Goal: Task Accomplishment & Management: Complete application form

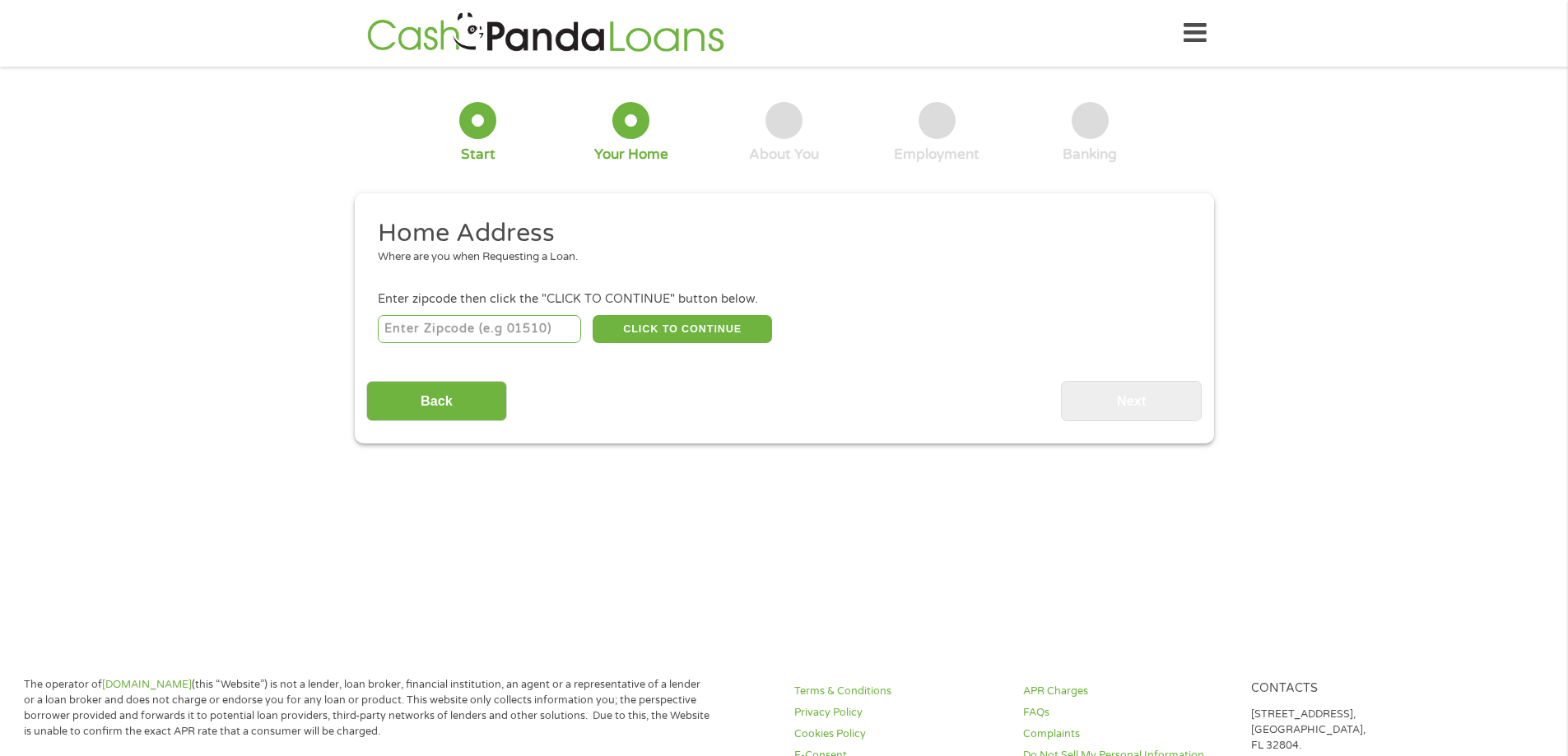
click at [480, 322] on input "number" at bounding box center [480, 330] width 204 height 28
type input "34736"
click at [709, 331] on button "CLICK TO CONTINUE" at bounding box center [682, 330] width 179 height 28
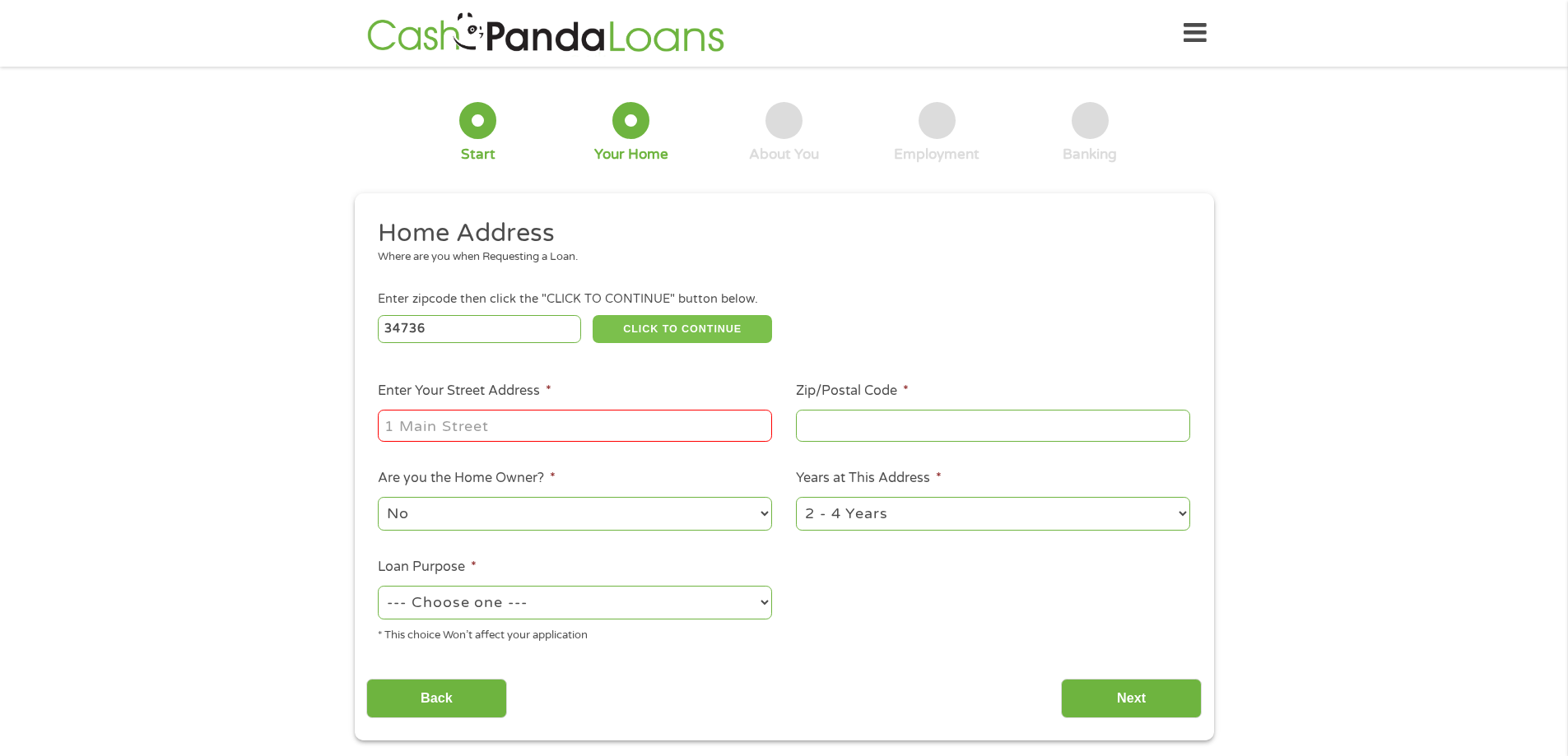
type input "34736"
type input "Groveland"
select select "[US_STATE]"
click at [602, 424] on input "Enter Your Street Address *" at bounding box center [575, 425] width 394 height 31
type input "[STREET_ADDRESS]"
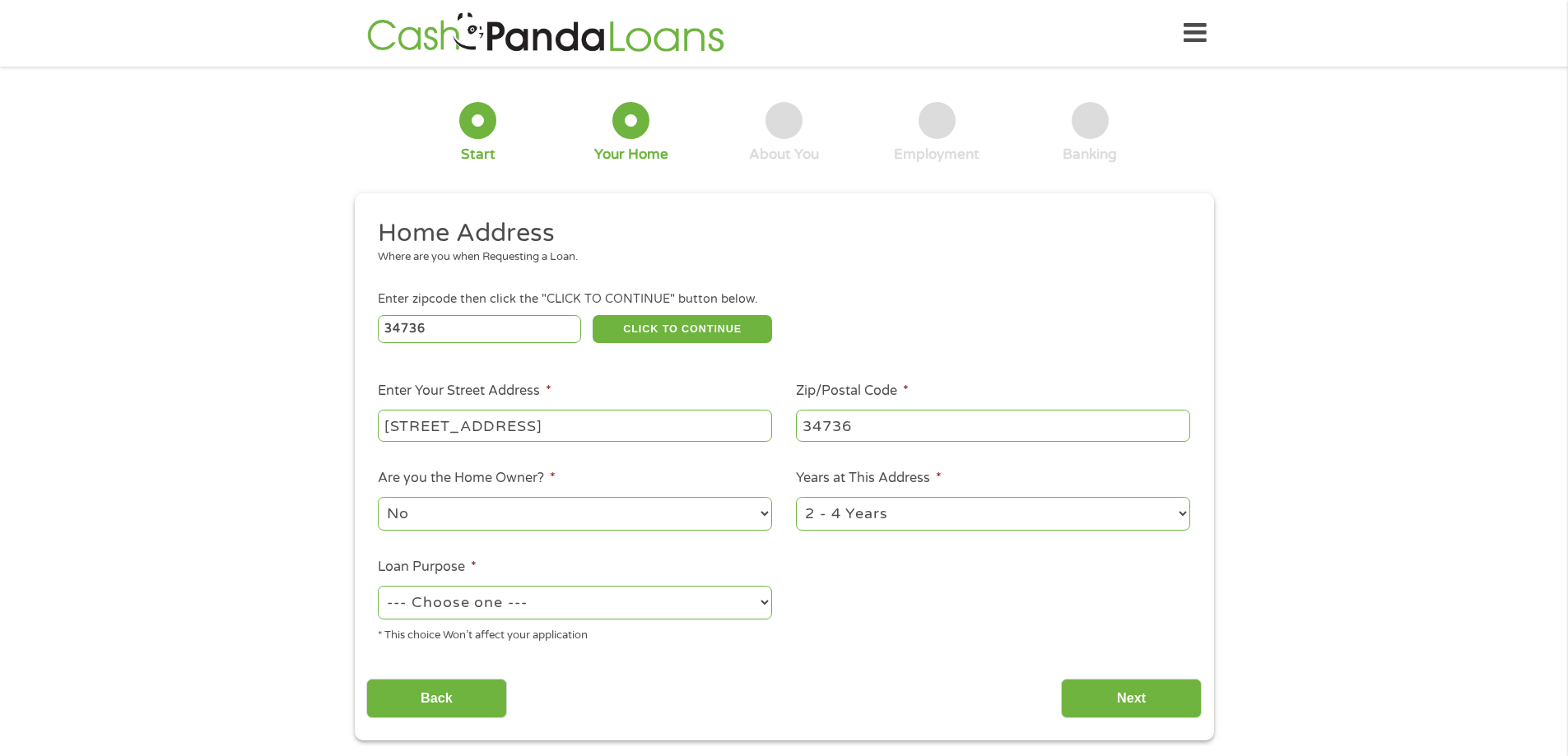
click at [570, 600] on select "--- Choose one --- Pay Bills Debt Consolidation Home Improvement Major Purchase…" at bounding box center [575, 602] width 394 height 33
select select "other"
click at [378, 586] on select "--- Choose one --- Pay Bills Debt Consolidation Home Improvement Major Purchase…" at bounding box center [575, 602] width 394 height 33
click at [1132, 697] on input "Next" at bounding box center [1131, 699] width 141 height 40
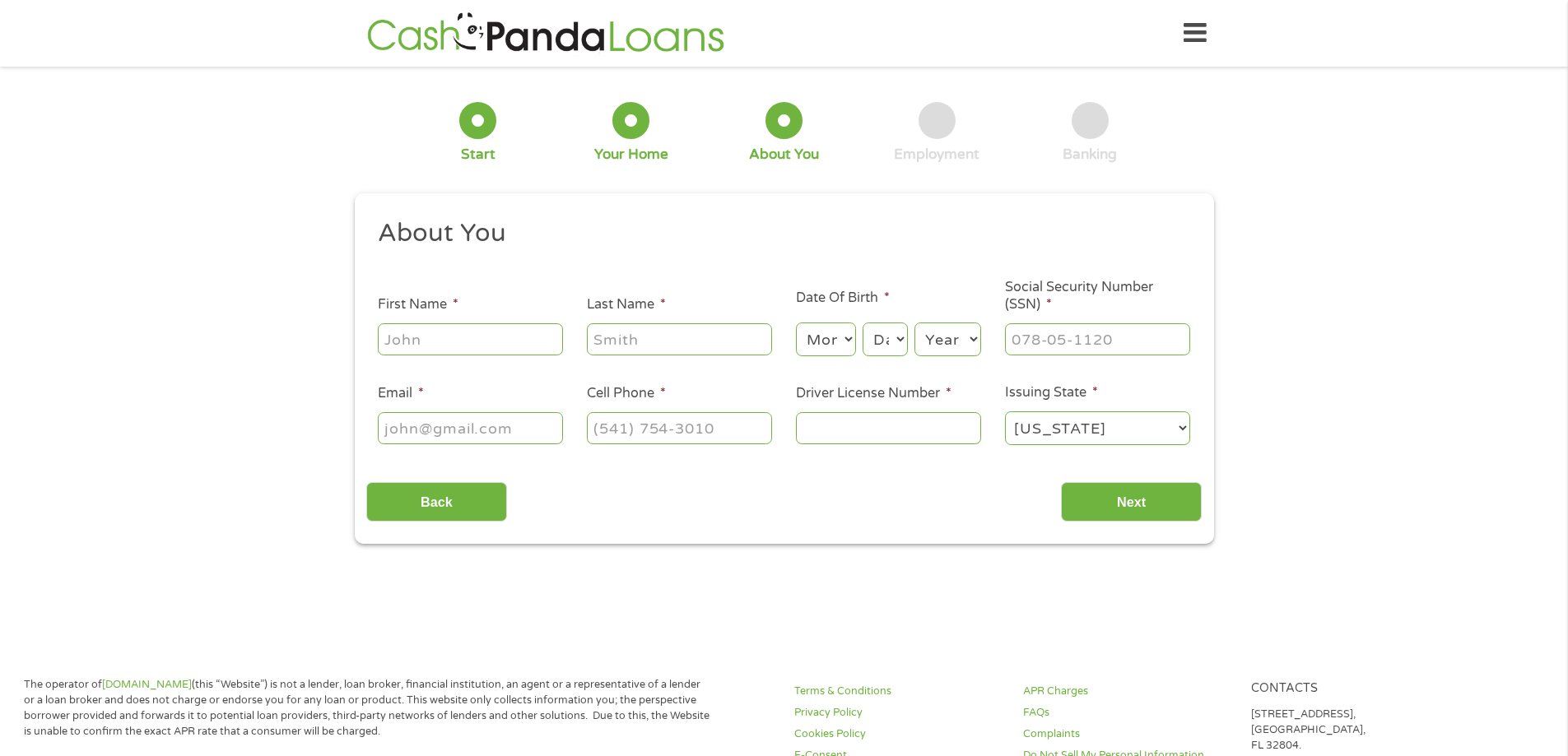
scroll to position [7, 7]
click at [505, 340] on input "First Name *" at bounding box center [471, 339] width 185 height 31
type input "[PERSON_NAME]"
type input "CONCRETE"
type input "[EMAIL_ADDRESS][DOMAIN_NAME]"
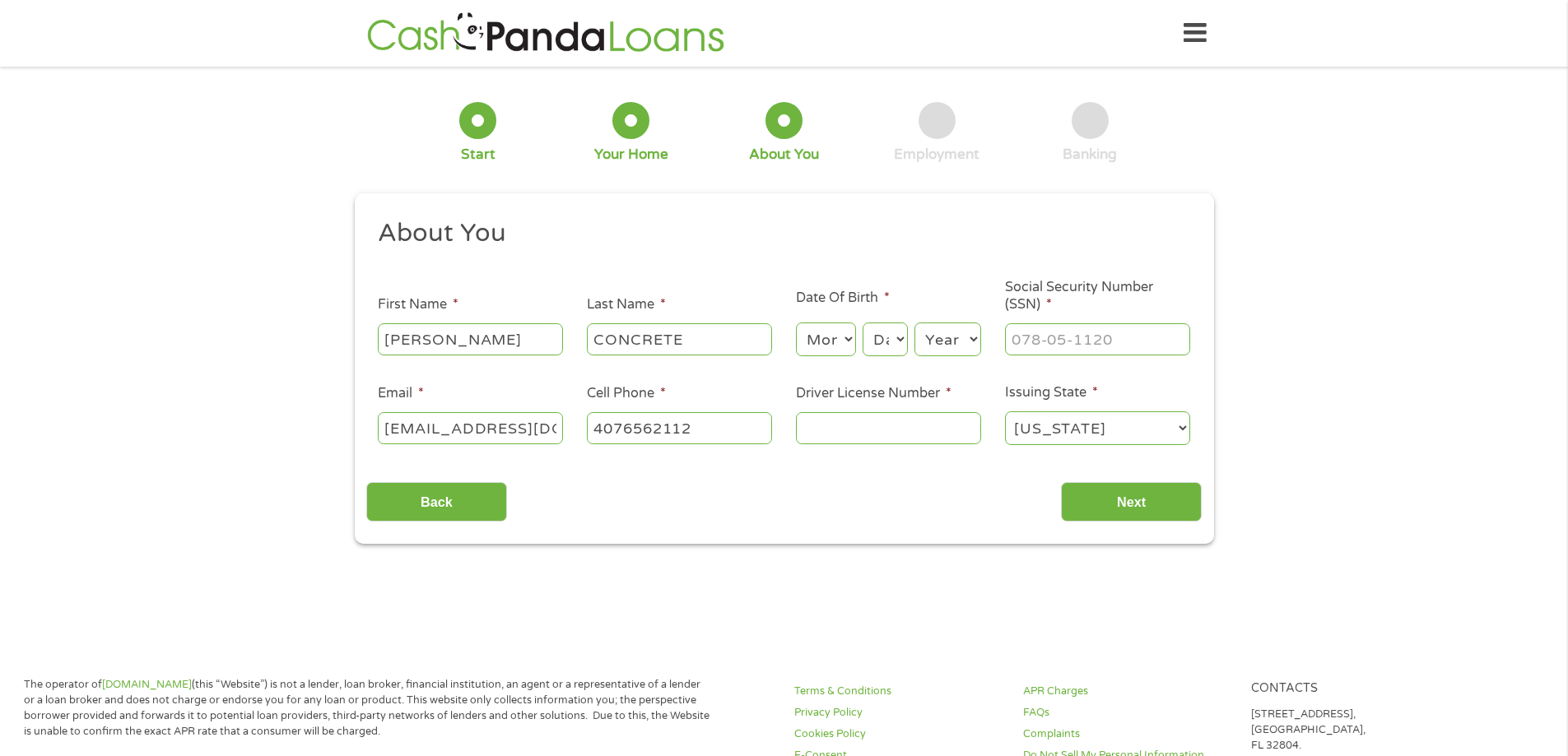
type input "[PHONE_NUMBER]"
type input "TJOHN(407) 656-[EMAIL_ADDRESS][DOMAIN_NAME]"
type input "(___) ___-____"
type input "[EMAIL_ADDRESS][DOMAIN_NAME]"
drag, startPoint x: 602, startPoint y: 424, endPoint x: 622, endPoint y: 420, distance: 20.4
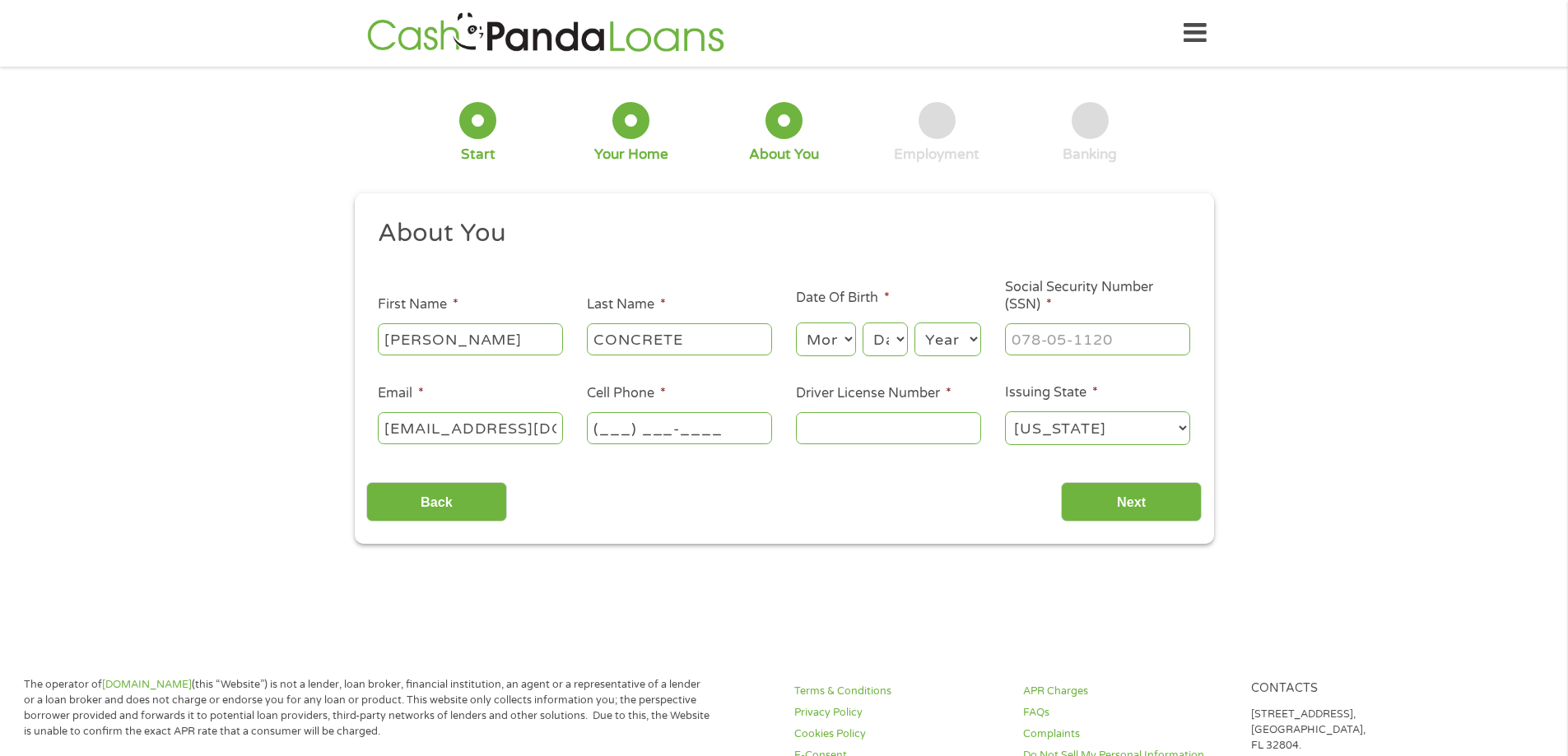
click at [602, 424] on input "(___) ___-____" at bounding box center [679, 427] width 185 height 31
type input "[PHONE_NUMBER]"
drag, startPoint x: 370, startPoint y: 346, endPoint x: 172, endPoint y: 352, distance: 198.1
click at [172, 352] on div "1 Start 2 Your Home 3 About You 4 Employment 5 Banking 6 This field is hidden w…" at bounding box center [784, 311] width 1568 height 466
type input "[PERSON_NAME]"
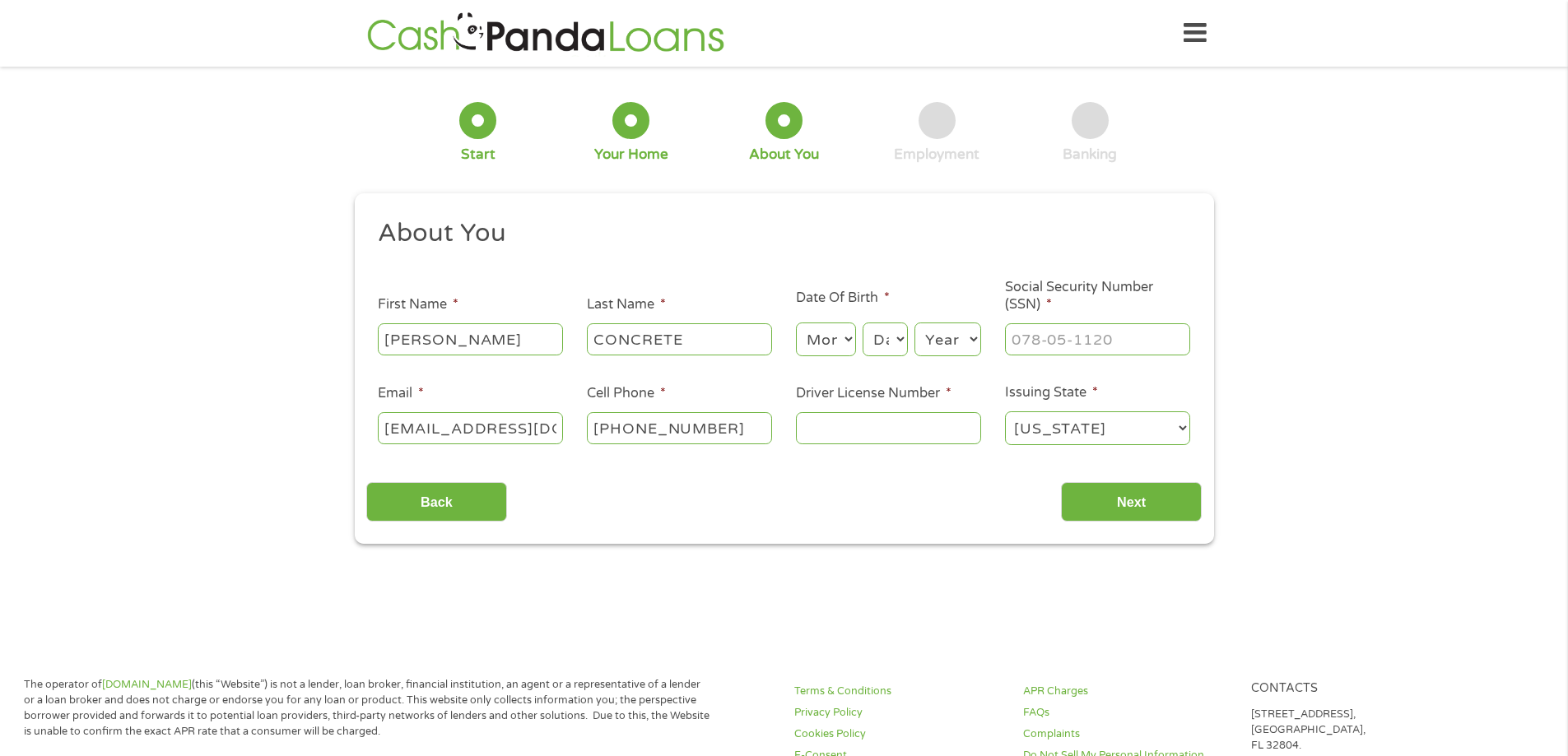
drag, startPoint x: 719, startPoint y: 329, endPoint x: 323, endPoint y: 358, distance: 397.1
click at [323, 358] on div "1 Start 2 Your Home 3 About You 4 Employment 5 Banking 6 This field is hidden w…" at bounding box center [784, 311] width 1568 height 466
type input "[PERSON_NAME]"
click at [842, 342] on select "Month 1 2 3 4 5 6 7 8 9 10 11 12" at bounding box center [826, 340] width 60 height 33
select select "7"
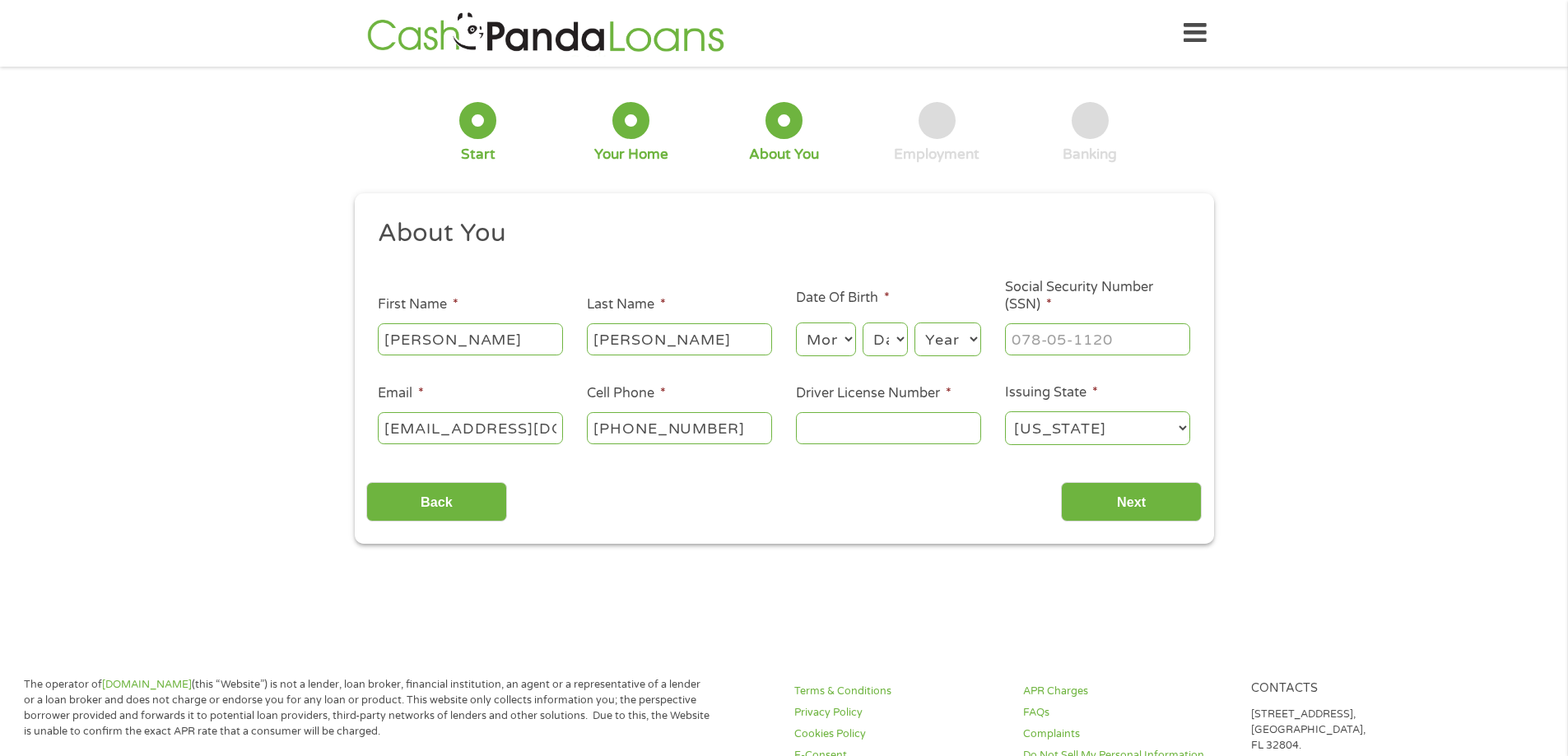
click at [796, 323] on select "Month 1 2 3 4 5 6 7 8 9 10 11 12" at bounding box center [826, 340] width 60 height 33
click at [892, 348] on select "Day 1 2 3 4 5 6 7 8 9 10 11 12 13 14 15 16 17 18 19 20 21 22 23 24 25 26 27 28 …" at bounding box center [885, 340] width 44 height 33
select select "26"
click at [863, 323] on select "Day 1 2 3 4 5 6 7 8 9 10 11 12 13 14 15 16 17 18 19 20 21 22 23 24 25 26 27 28 …" at bounding box center [885, 340] width 44 height 33
click at [943, 338] on select "Year [DATE] 2006 2005 2004 2003 2002 2001 2000 1999 1998 1997 1996 1995 1994 19…" at bounding box center [948, 340] width 67 height 33
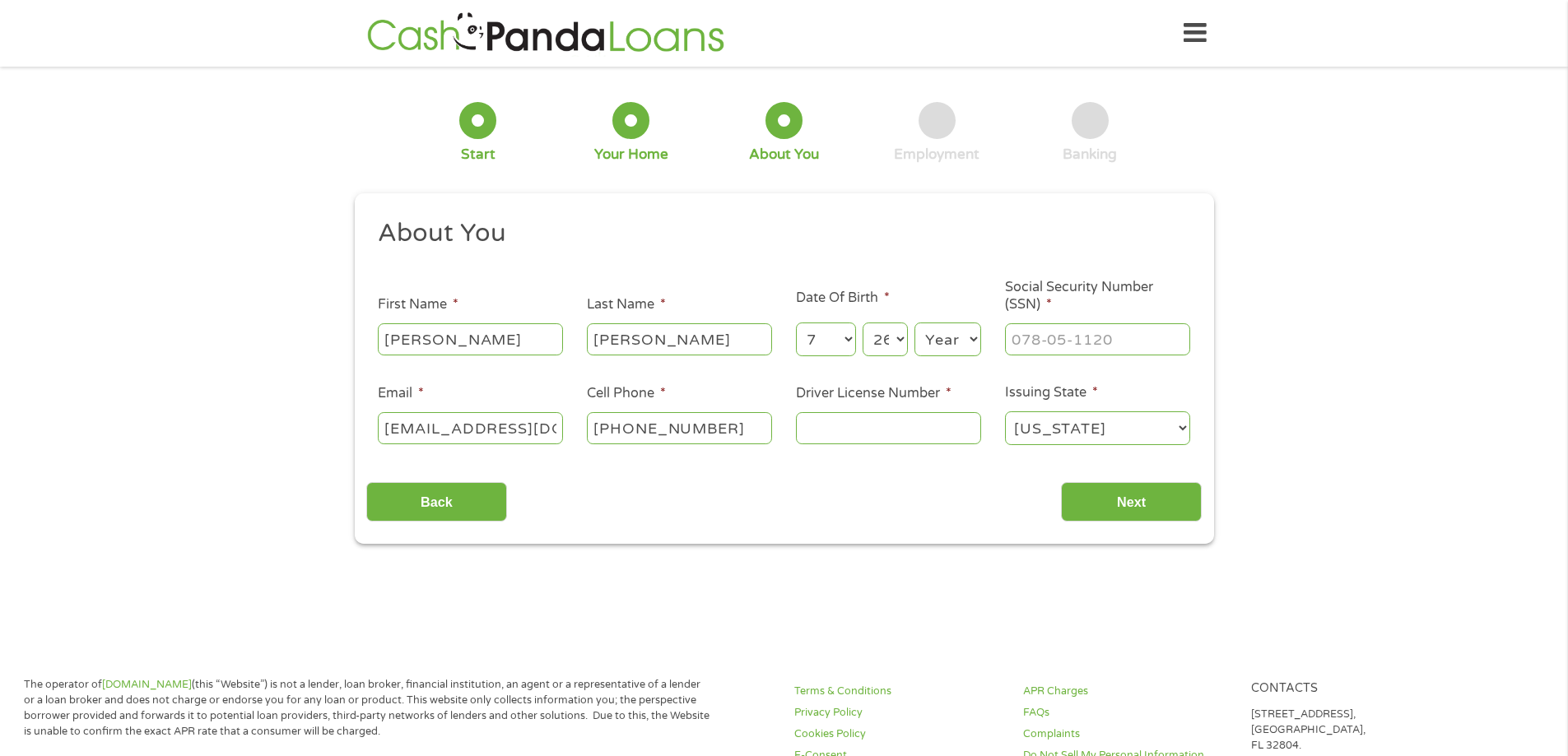
select select "1981"
click at [915, 323] on select "Year [DATE] 2006 2005 2004 2003 2002 2001 2000 1999 1998 1997 1996 1995 1994 19…" at bounding box center [948, 340] width 67 height 33
click at [1062, 334] on input "___-__-____" at bounding box center [1097, 339] width 185 height 31
type input "595-20-5105"
click at [886, 422] on input "Driver License Number *" at bounding box center [889, 427] width 185 height 31
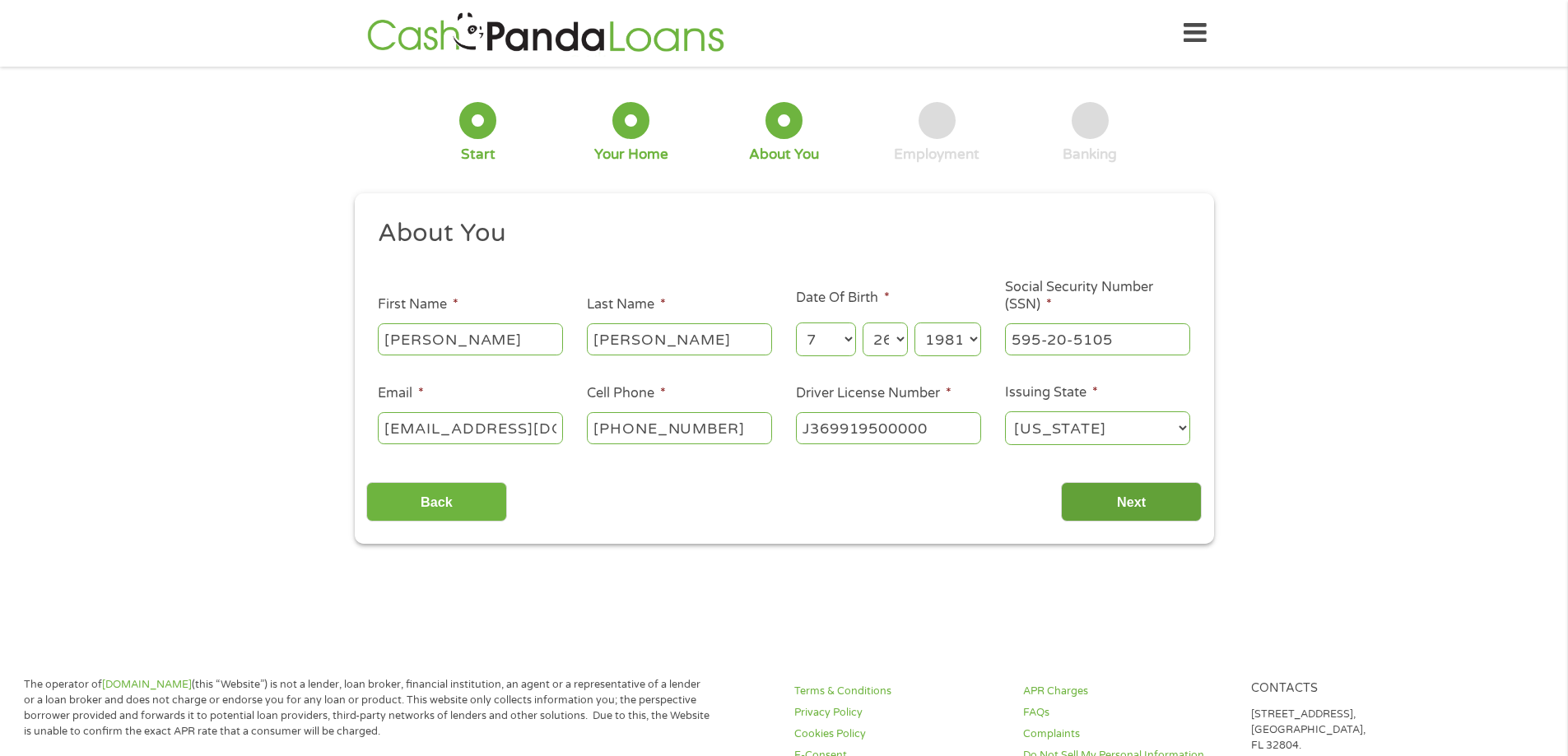
type input "J369919500000"
click at [1138, 507] on input "Next" at bounding box center [1131, 502] width 141 height 40
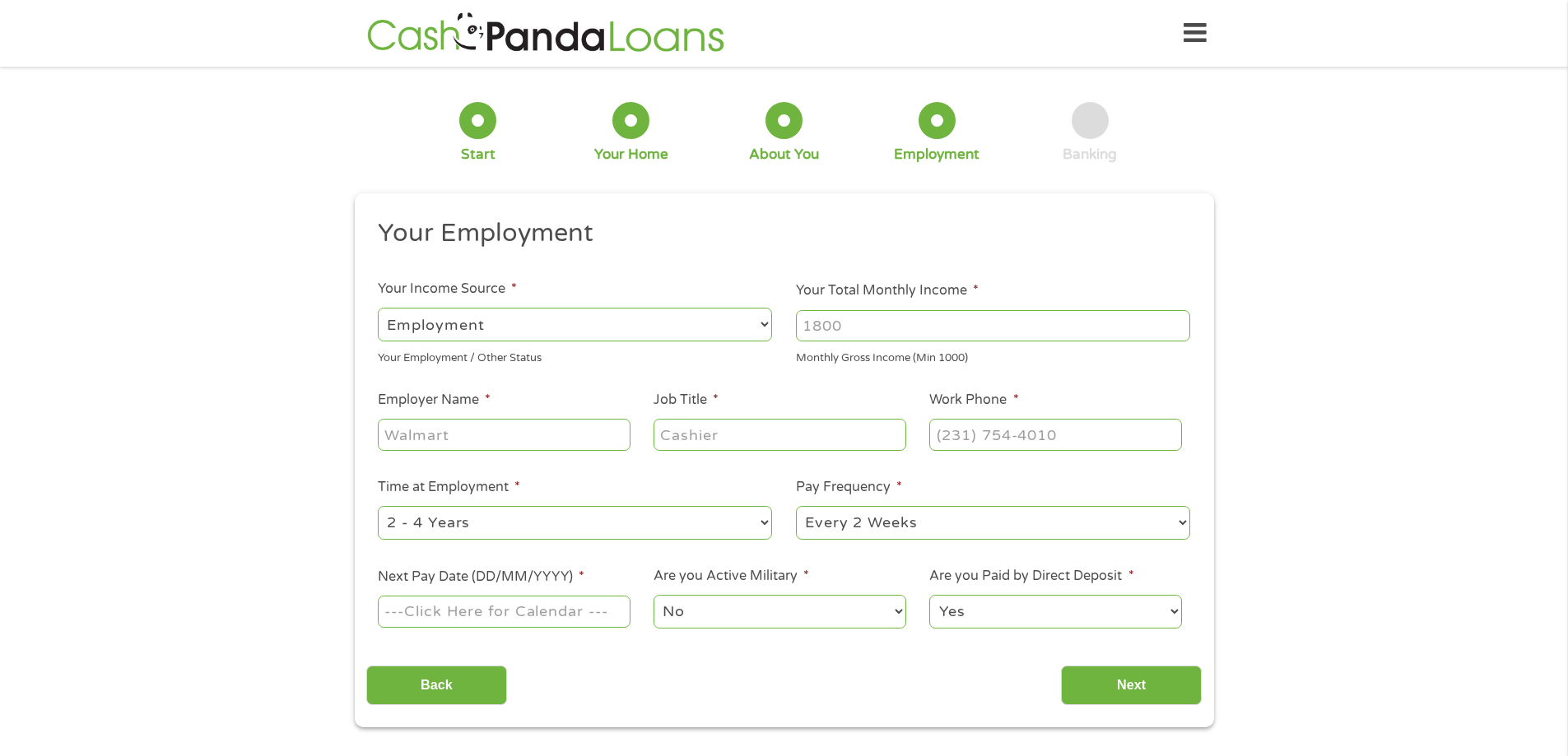
drag, startPoint x: 848, startPoint y: 331, endPoint x: 689, endPoint y: 325, distance: 159.1
click at [689, 325] on ul "Your Employment Your Income Source * --- Choose one --- Employment [DEMOGRAPHIC…" at bounding box center [784, 430] width 835 height 426
type input "4000"
click at [480, 431] on input "Employer Name *" at bounding box center [504, 434] width 252 height 31
type input "[PERSON_NAME] CONCRETE"
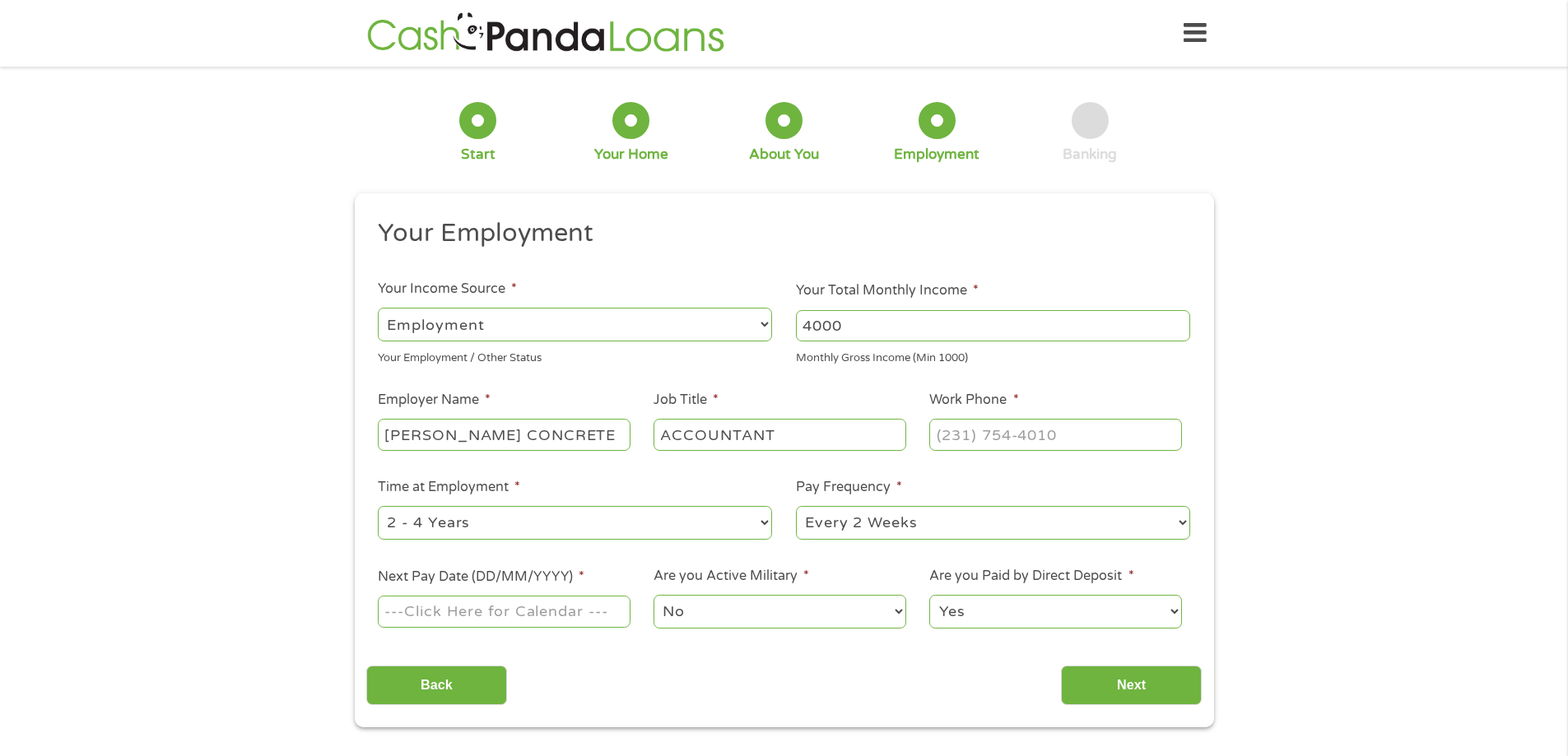
type input "ACCOUNTANT"
type input "[PHONE_NUMBER]"
click at [497, 530] on select "--- Choose one --- 1 Year or less 1 - 2 Years 2 - 4 Years Over 4 Years" at bounding box center [575, 523] width 394 height 33
select select "60months"
click at [378, 507] on select "--- Choose one --- 1 Year or less 1 - 2 Years 2 - 4 Years Over 4 Years" at bounding box center [575, 523] width 394 height 33
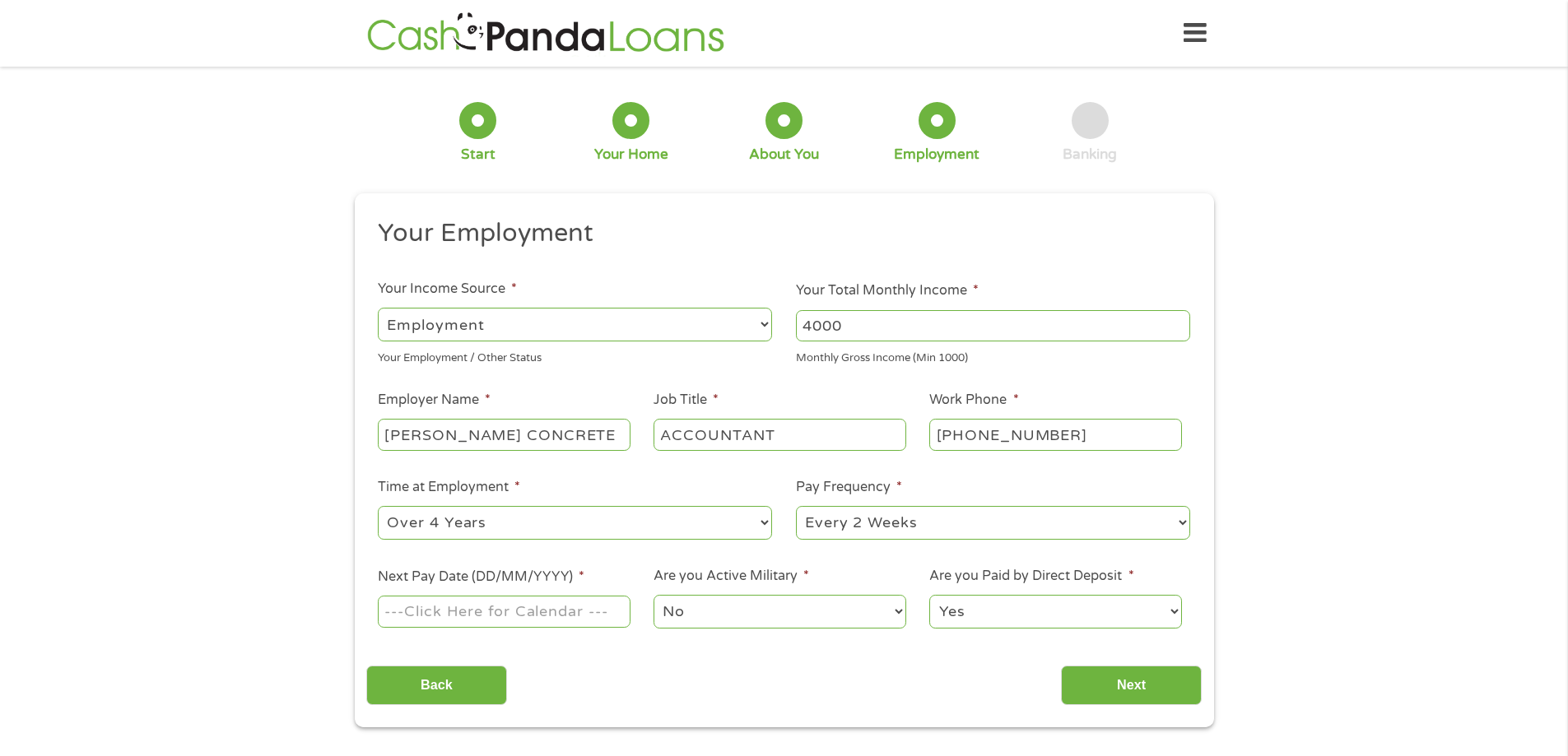
click at [890, 527] on select "--- Choose one --- Every 2 Weeks Every Week Monthly Semi-Monthly" at bounding box center [993, 523] width 394 height 33
select select "weekly"
click at [796, 507] on select "--- Choose one --- Every 2 Weeks Every Week Monthly Semi-Monthly" at bounding box center [993, 523] width 394 height 33
click at [469, 615] on input "Next Pay Date (DD/MM/YYYY) *" at bounding box center [504, 611] width 252 height 31
type input "[DATE]"
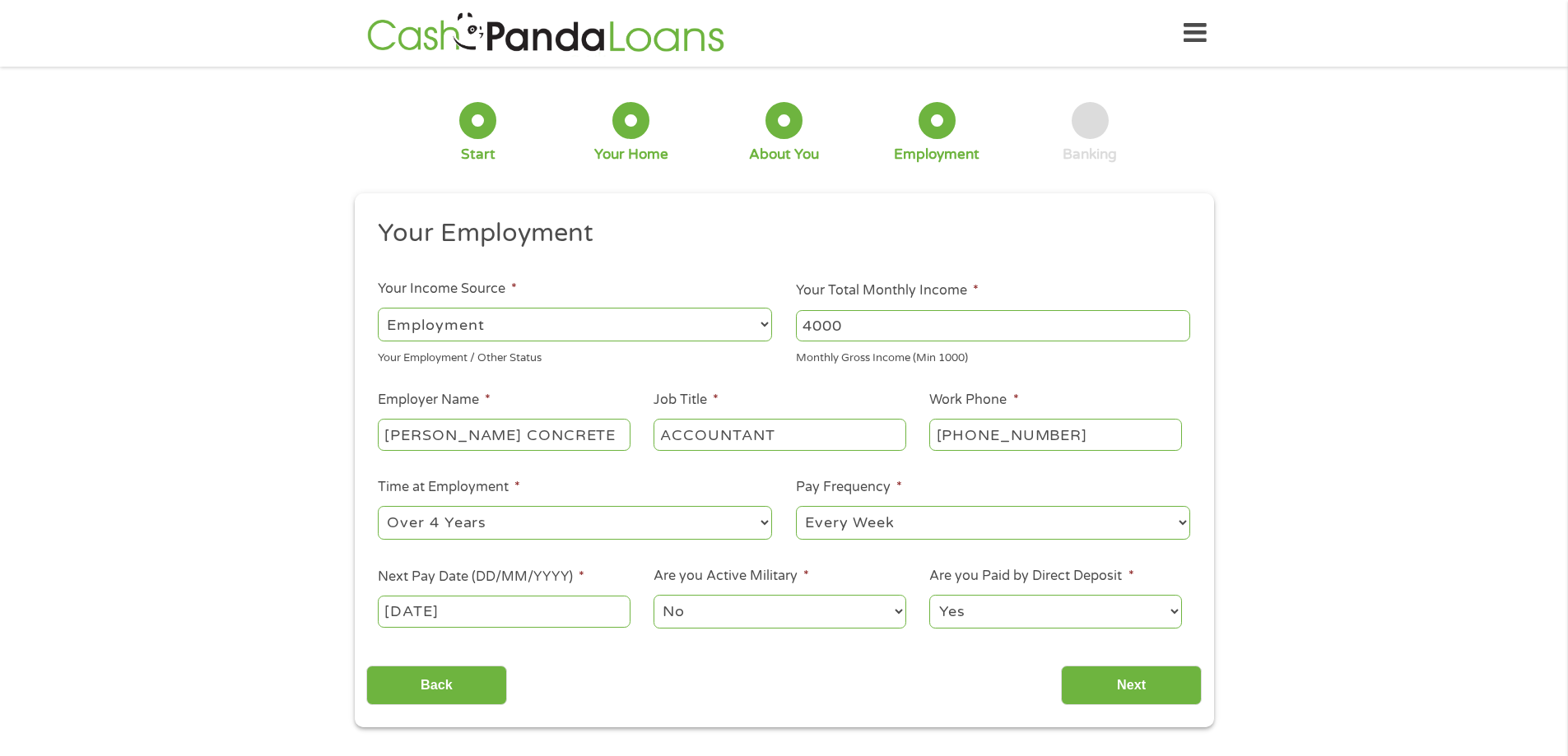
click at [1085, 609] on select "Yes No" at bounding box center [1056, 612] width 252 height 33
click at [930, 595] on select "Yes No" at bounding box center [1056, 612] width 252 height 33
click at [1122, 691] on input "Next" at bounding box center [1131, 686] width 141 height 40
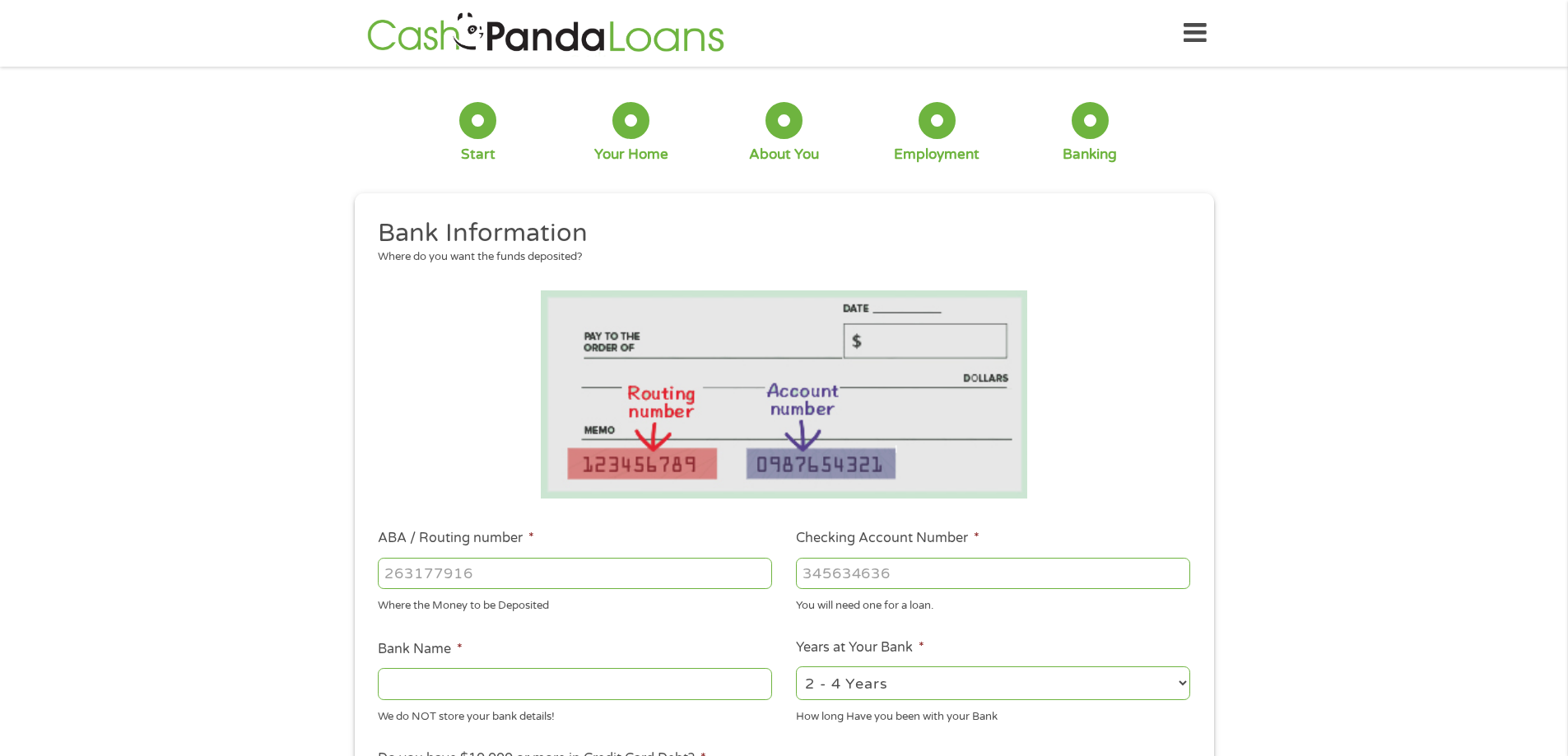
click at [572, 563] on input "ABA / Routing number *" at bounding box center [575, 573] width 394 height 31
click at [976, 572] on input "Checking Account Number *" at bounding box center [993, 573] width 394 height 31
click at [478, 574] on input "ABA / Routing number *" at bounding box center [575, 573] width 394 height 31
click at [856, 571] on input "Checking Account Number *" at bounding box center [993, 573] width 394 height 31
paste input "-1"
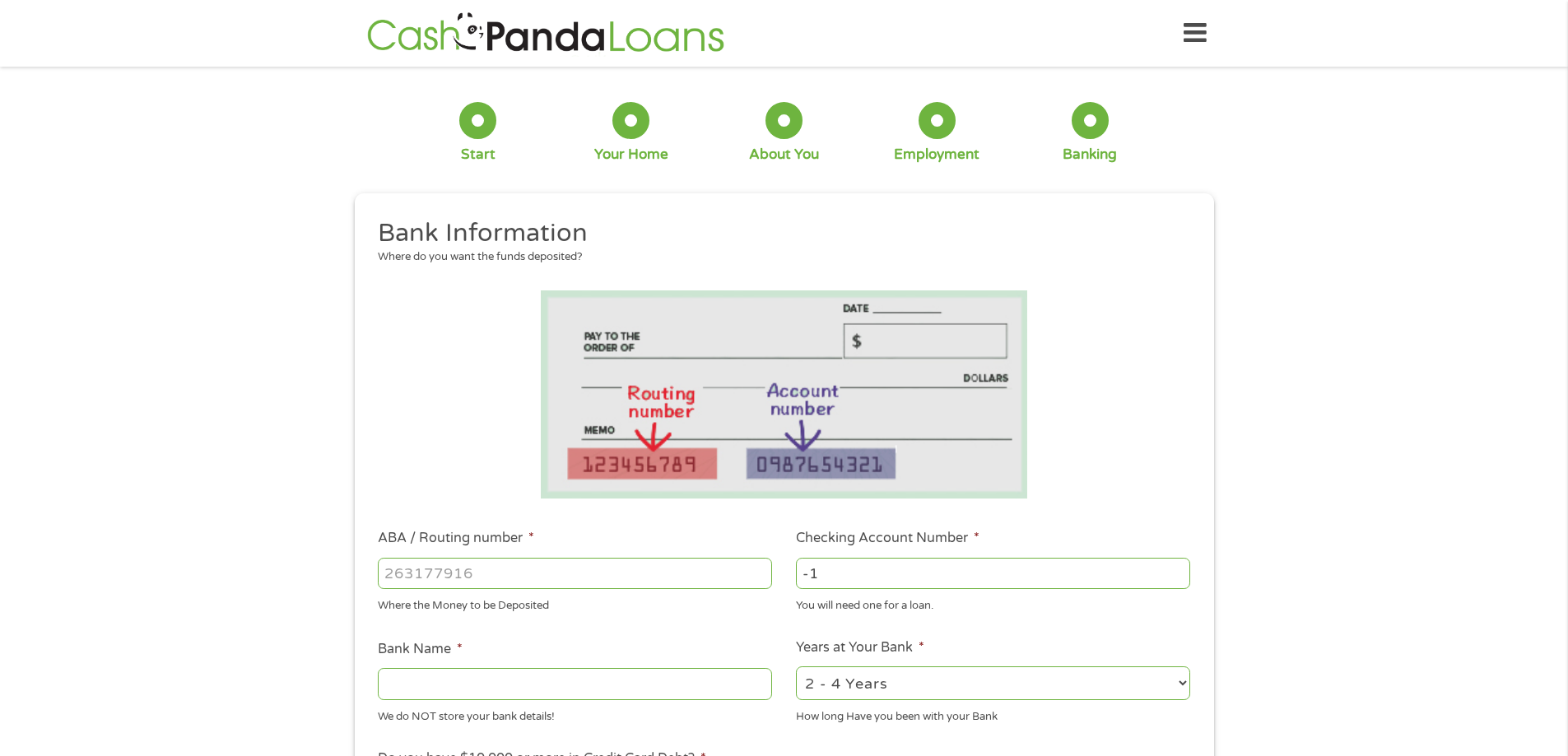
click at [1182, 578] on input "-1" at bounding box center [993, 573] width 394 height 31
click at [538, 575] on input "ABA / Routing number *" at bounding box center [575, 573] width 394 height 31
click at [533, 677] on input "Bank Name *" at bounding box center [575, 683] width 394 height 31
click at [484, 673] on input "Bank Name *" at bounding box center [575, 683] width 394 height 31
click at [967, 559] on input "-1" at bounding box center [993, 573] width 394 height 31
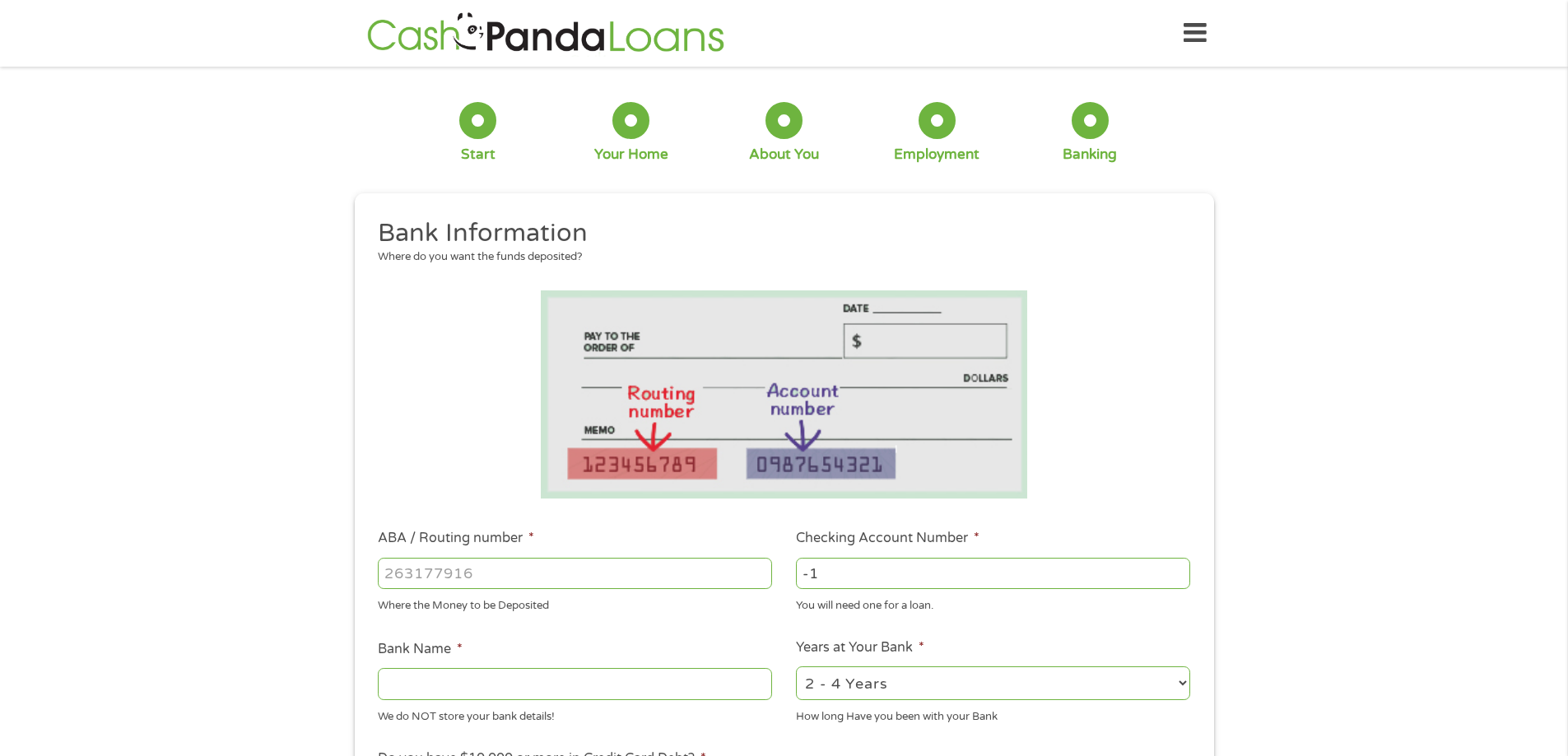
drag, startPoint x: 843, startPoint y: 575, endPoint x: 671, endPoint y: 579, distance: 172.0
click at [671, 579] on ul "Bank Information Where do you want the funds deposited? ABA / Routing number * …" at bounding box center [784, 627] width 835 height 819
type input "71262259766"
click at [488, 571] on input "ABA / Routing number *" at bounding box center [575, 573] width 394 height 31
type input "256074974"
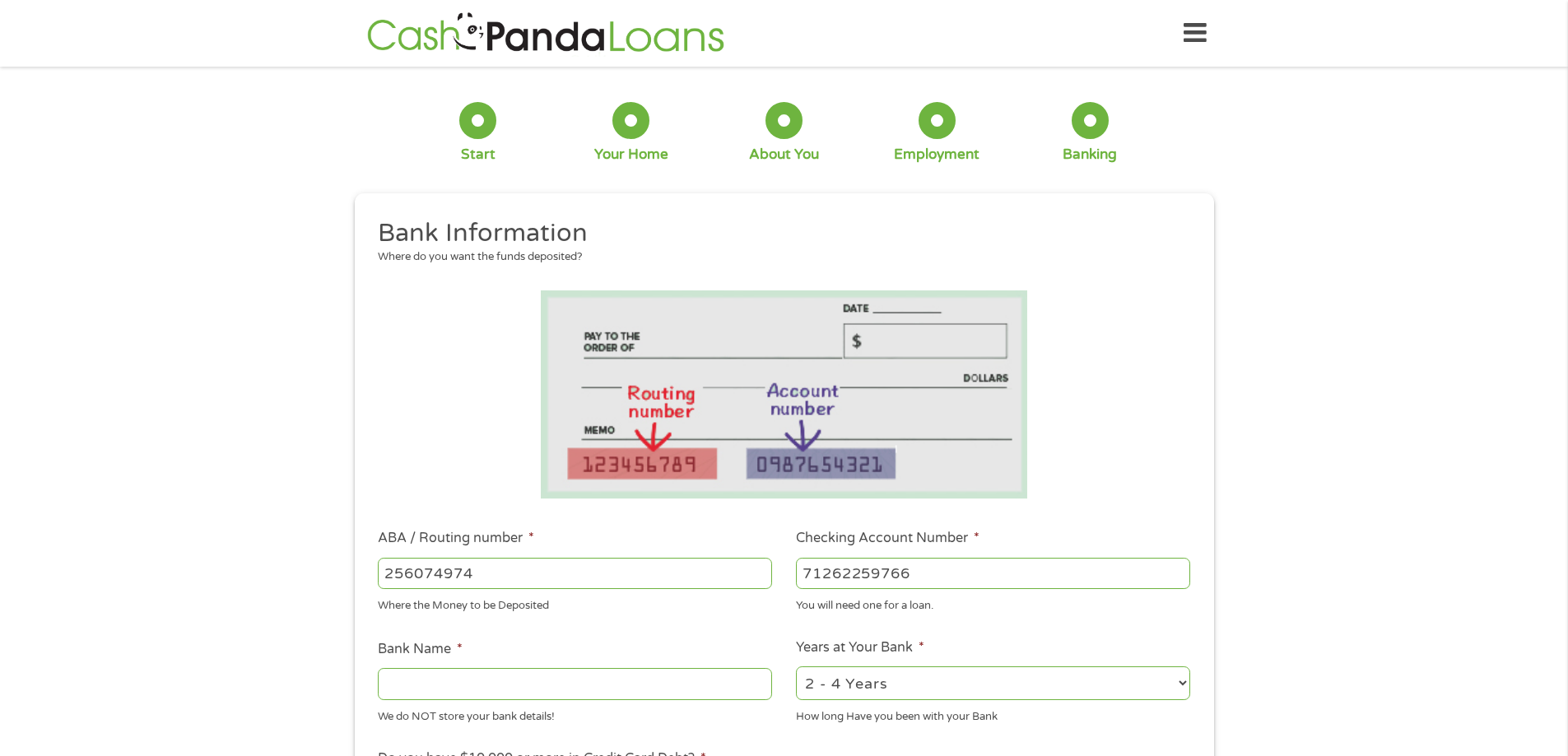
type input "NAVY FEDERAL CREDIT UNION"
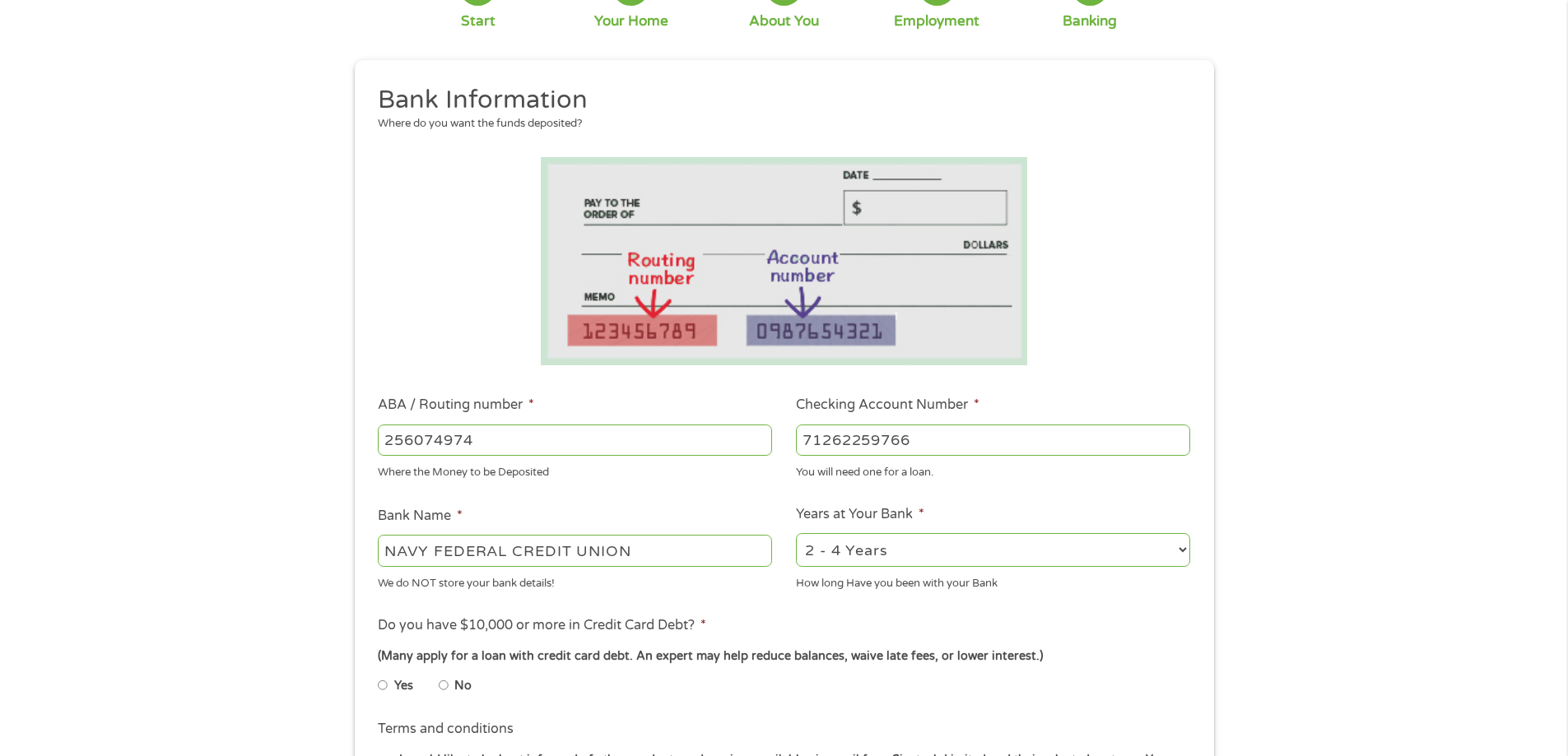
scroll to position [164, 0]
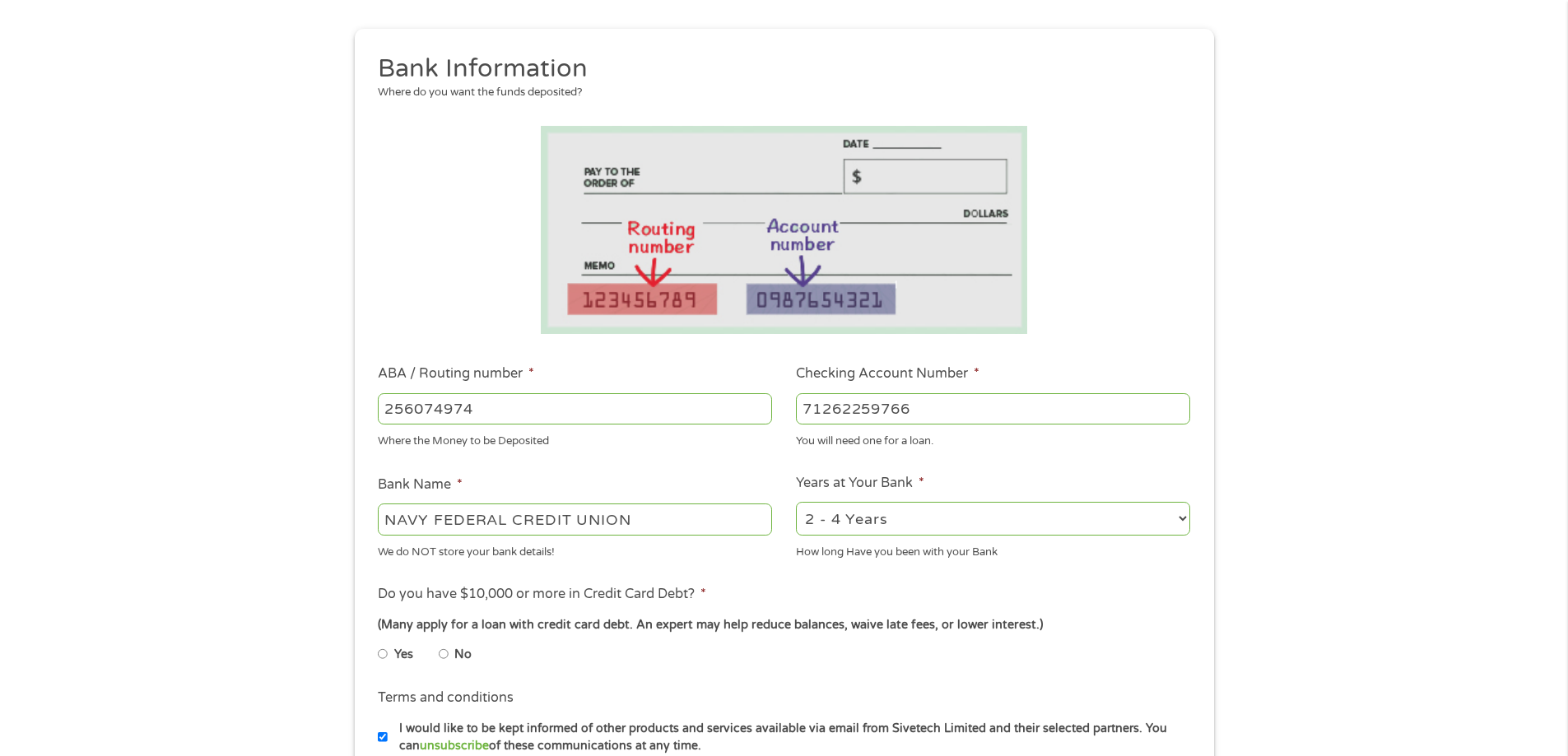
type input "256074974"
click at [855, 523] on select "2 - 4 Years 6 - 12 Months 1 - 2 Years Over 4 Years" at bounding box center [993, 519] width 394 height 33
select select "60months"
click at [796, 502] on select "2 - 4 Years 6 - 12 Months 1 - 2 Years Over 4 Years" at bounding box center [993, 519] width 394 height 33
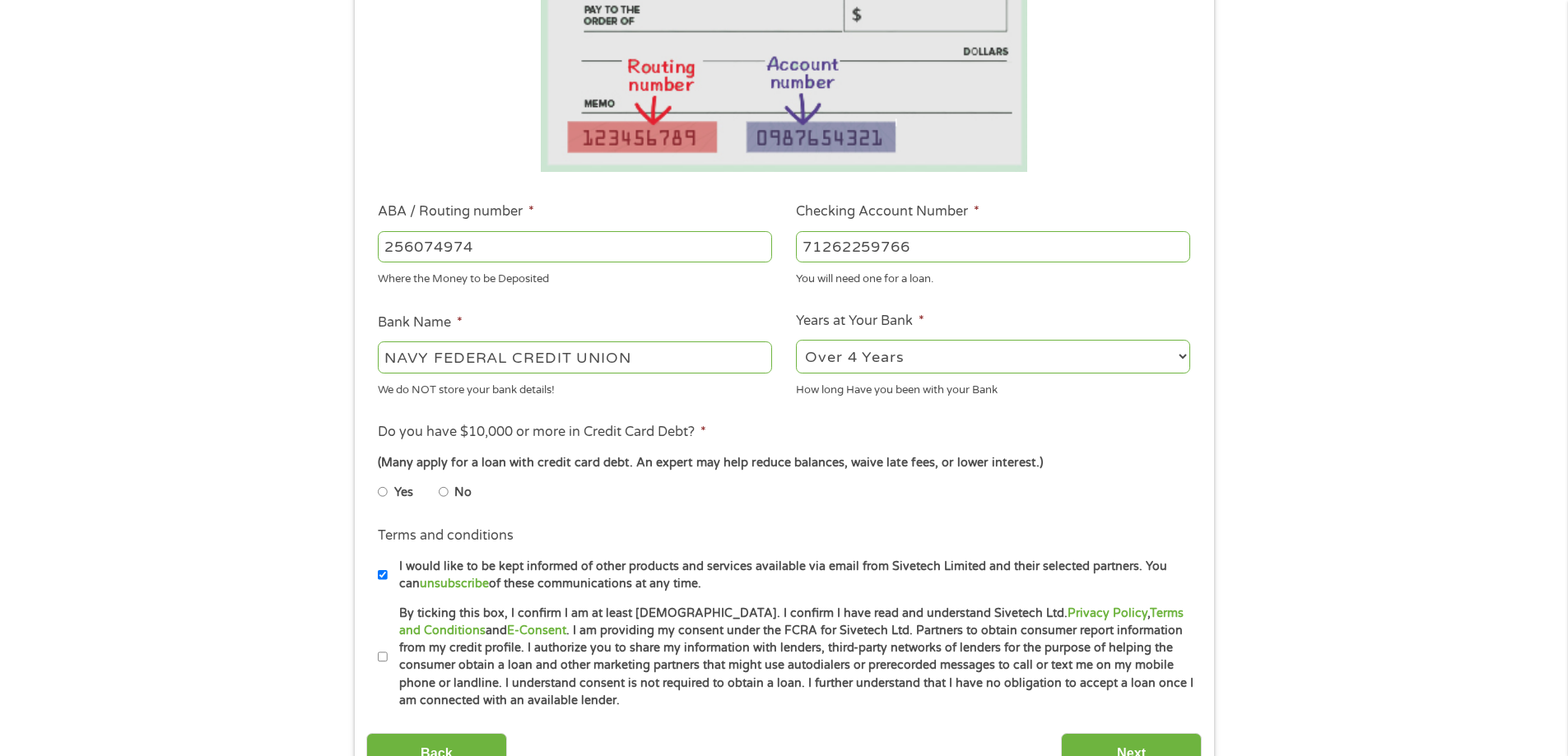
scroll to position [330, 0]
click at [447, 491] on input "No" at bounding box center [444, 490] width 10 height 27
radio input "true"
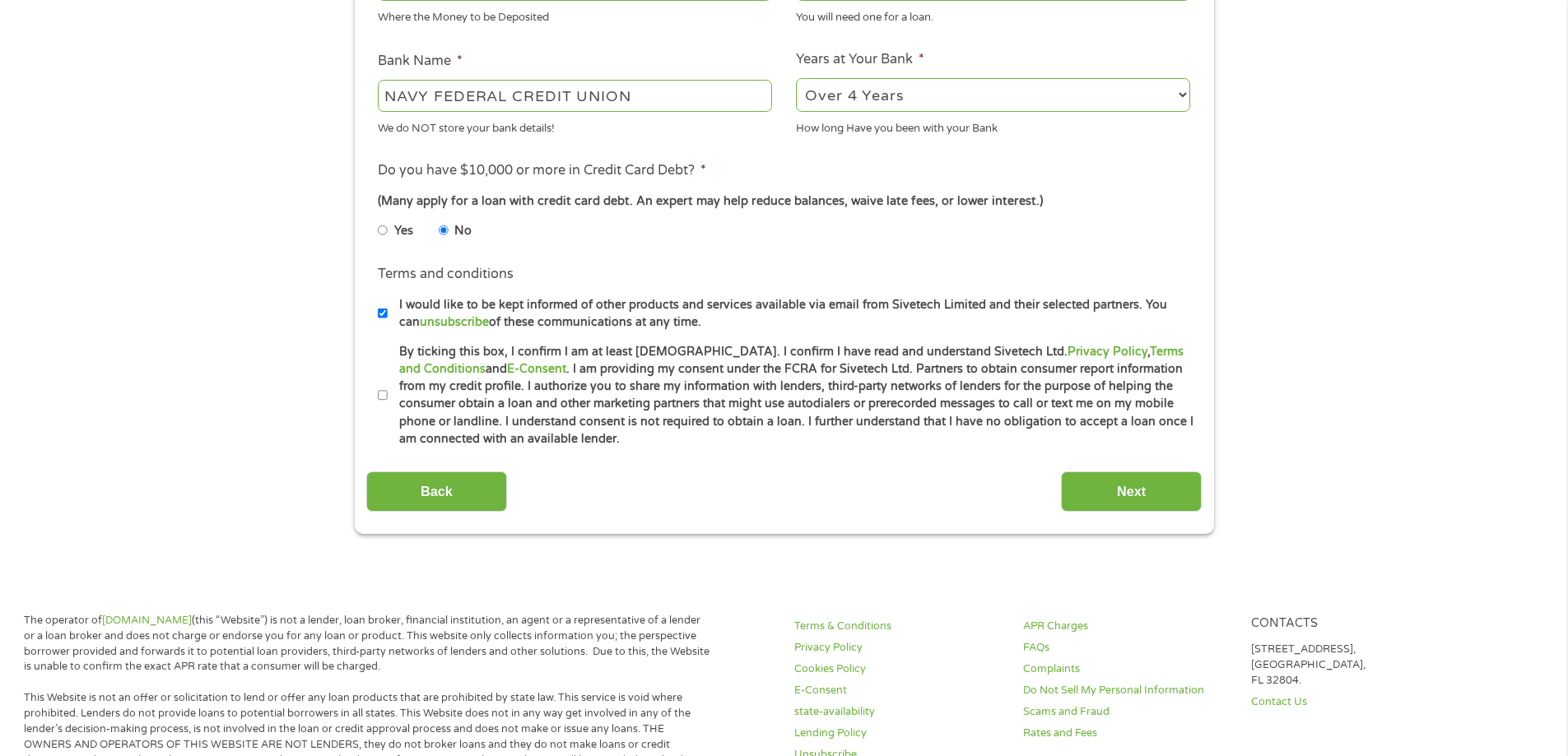
scroll to position [658, 0]
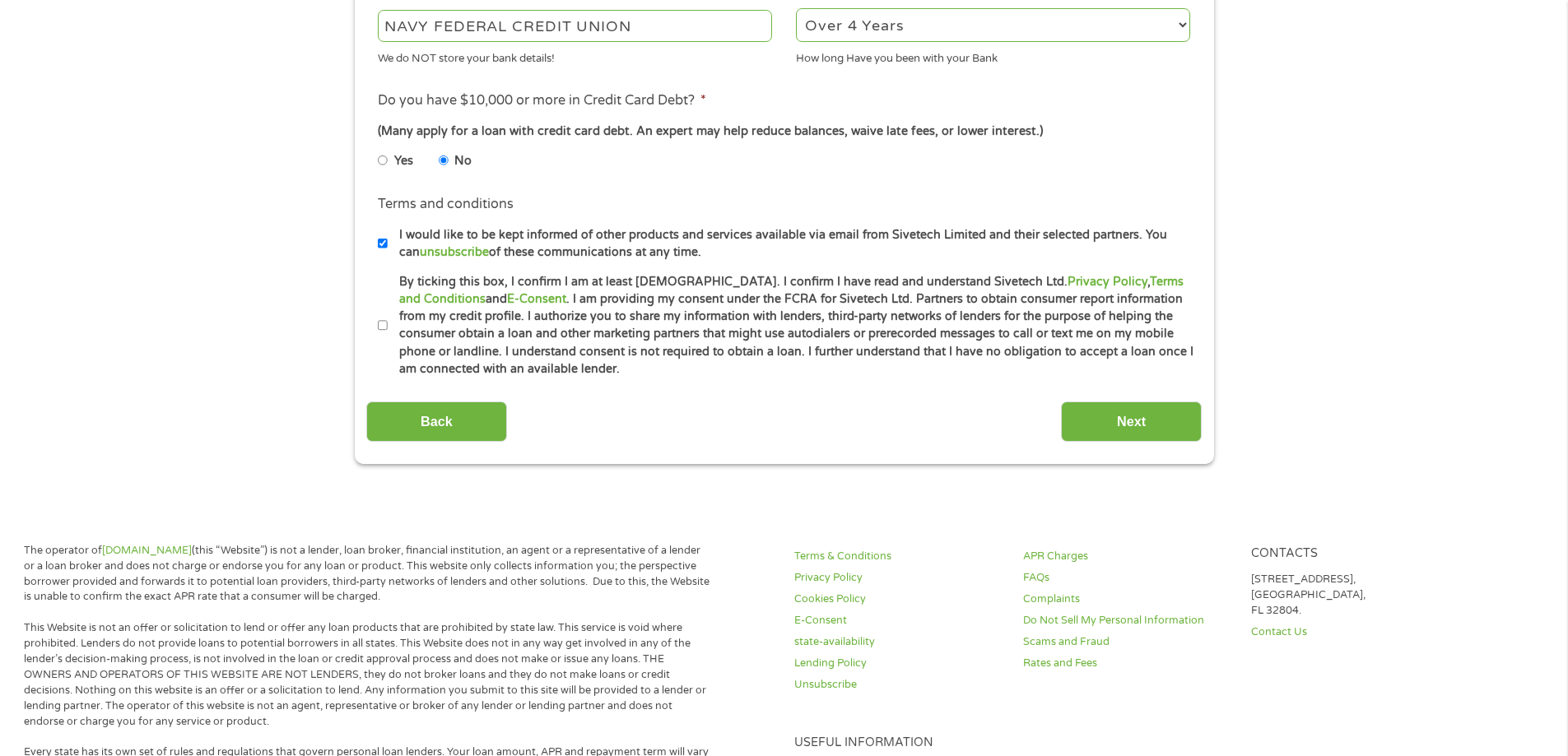
click at [386, 321] on input "By ticking this box, I confirm I am at least [DEMOGRAPHIC_DATA]. I confirm I ha…" at bounding box center [383, 326] width 10 height 27
checkbox input "true"
click at [1161, 421] on input "Next" at bounding box center [1131, 421] width 141 height 40
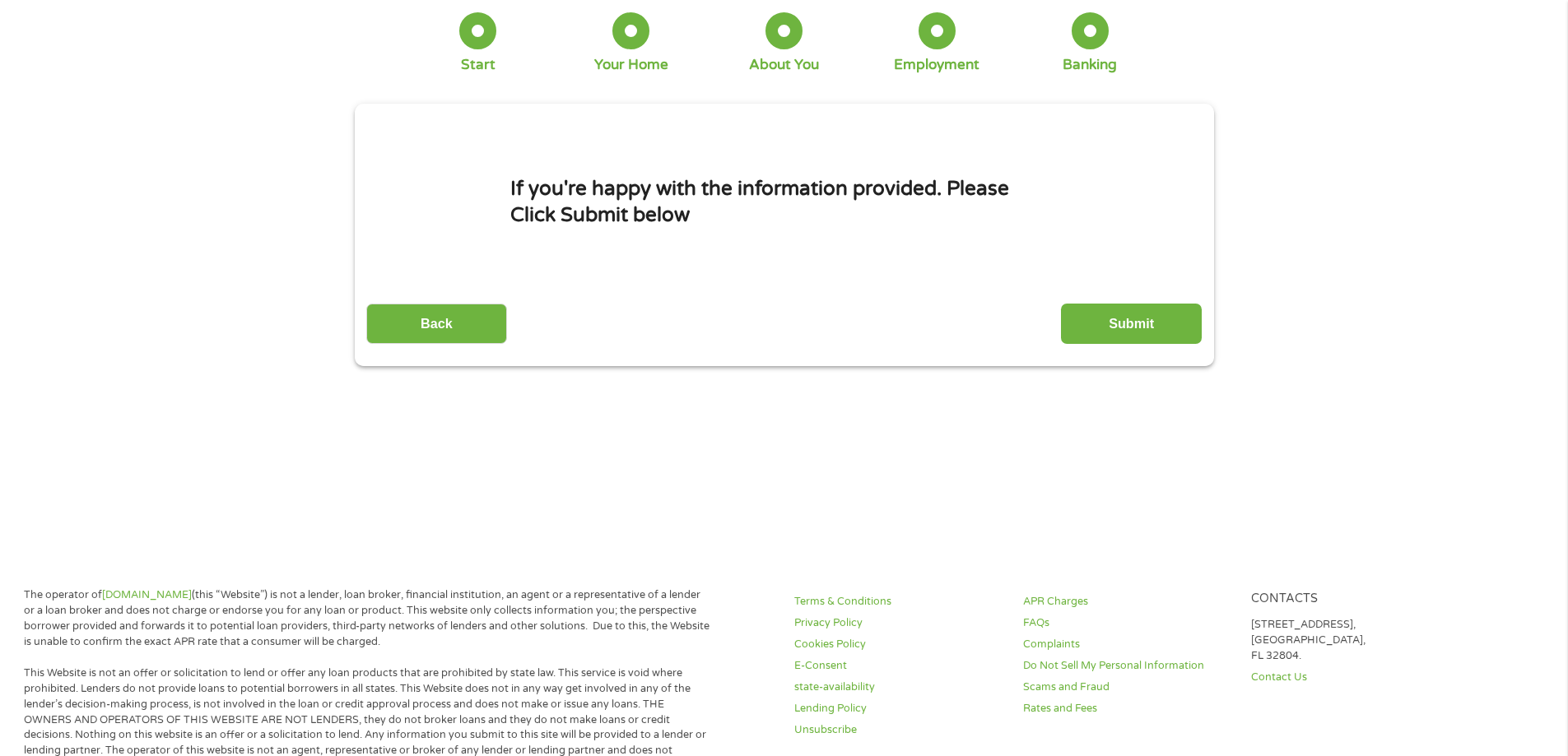
scroll to position [0, 0]
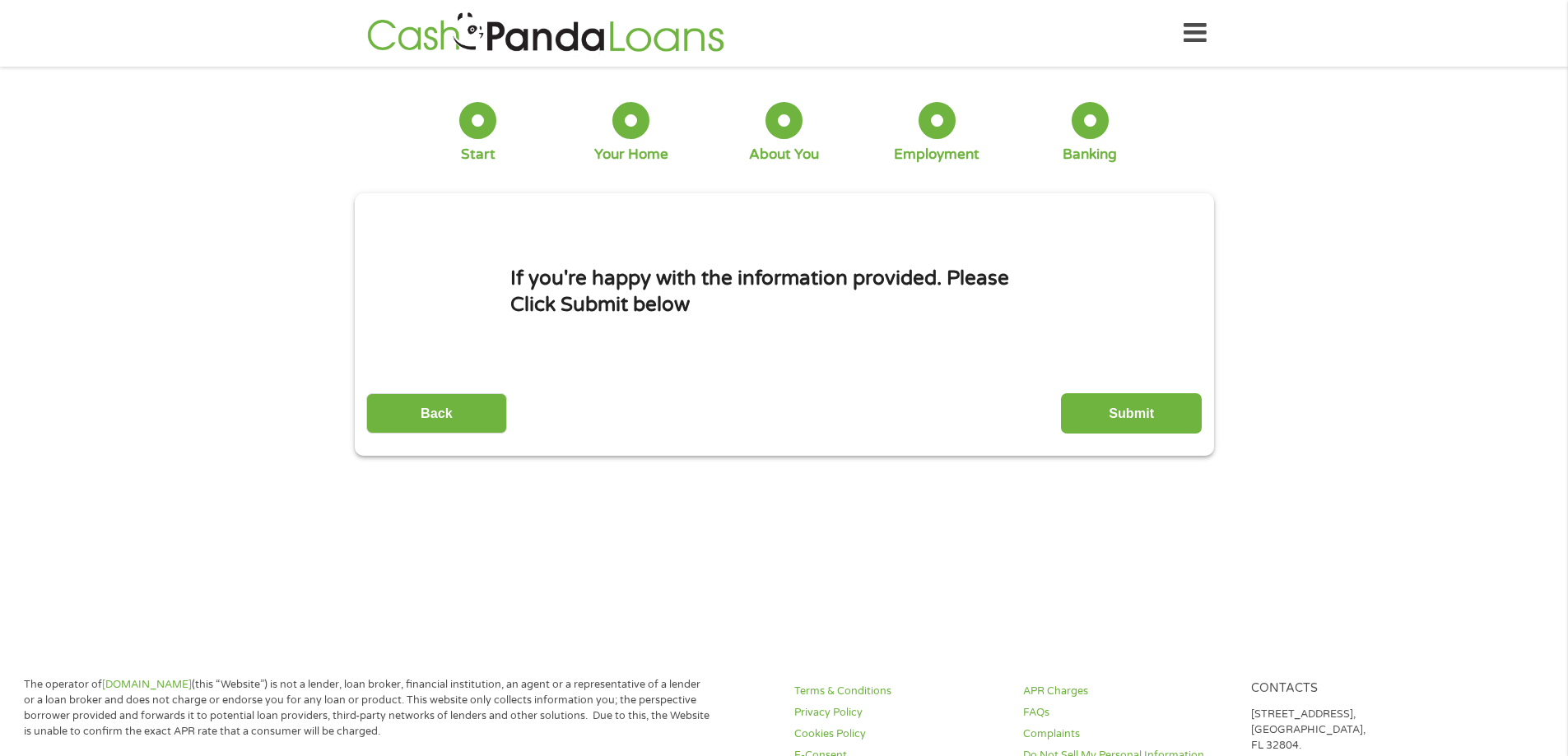
click at [1137, 416] on input "Submit" at bounding box center [1131, 413] width 141 height 40
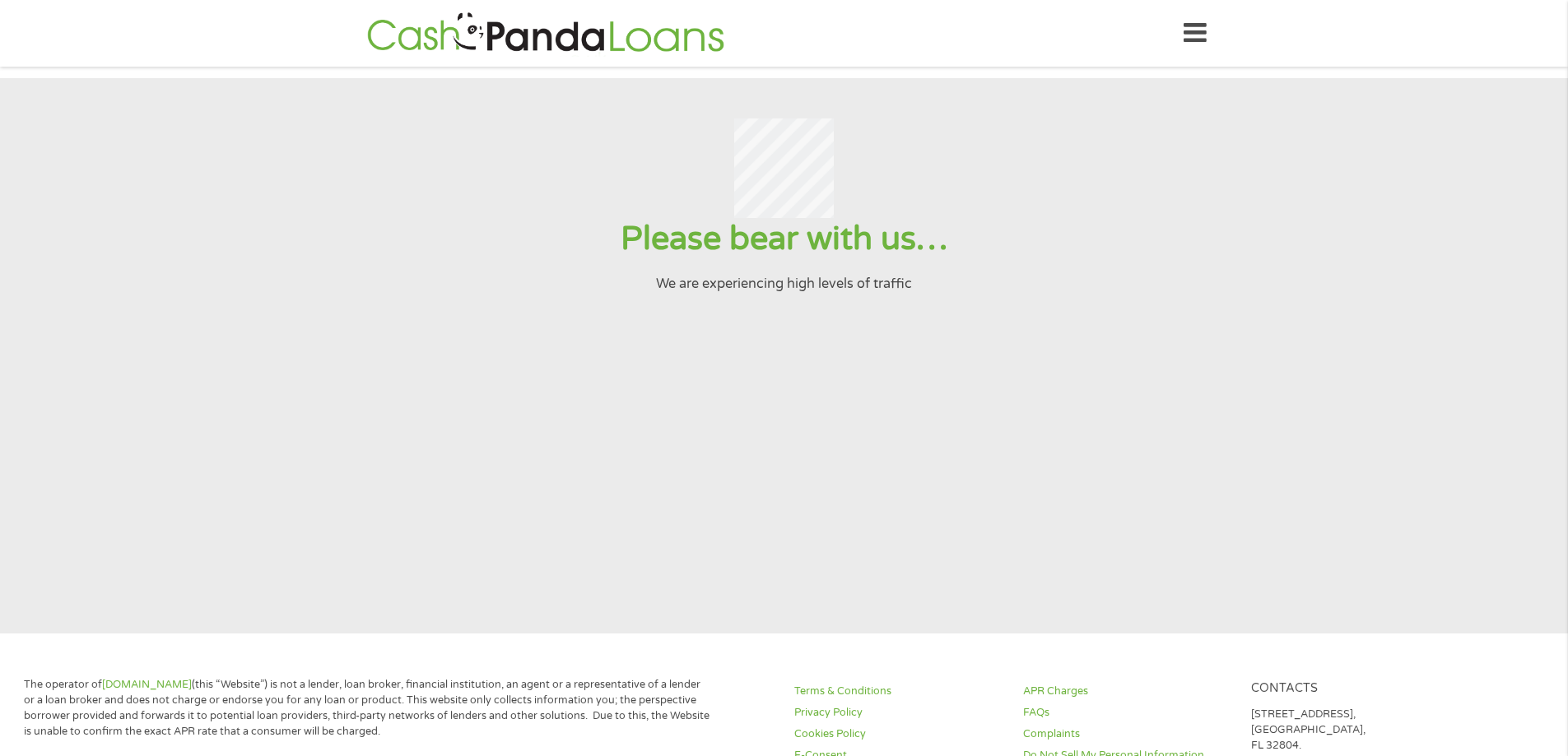
click at [974, 381] on section "Please bear with us… We are experiencing high levels of traffic" at bounding box center [784, 356] width 1568 height 556
